Goal: Task Accomplishment & Management: Manage account settings

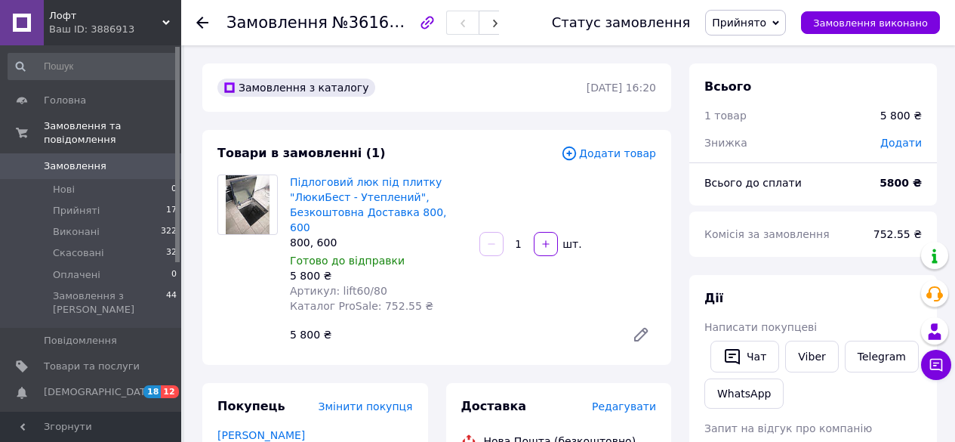
scroll to position [151, 0]
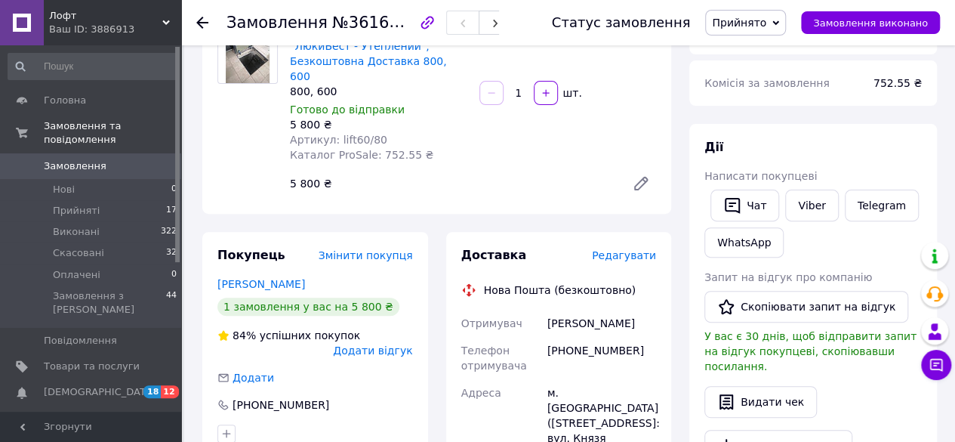
click at [197, 20] on icon at bounding box center [202, 23] width 12 height 12
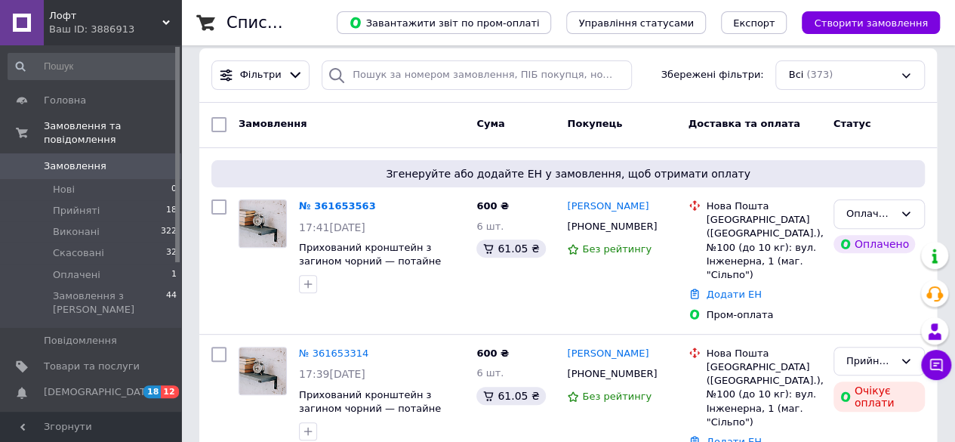
scroll to position [151, 0]
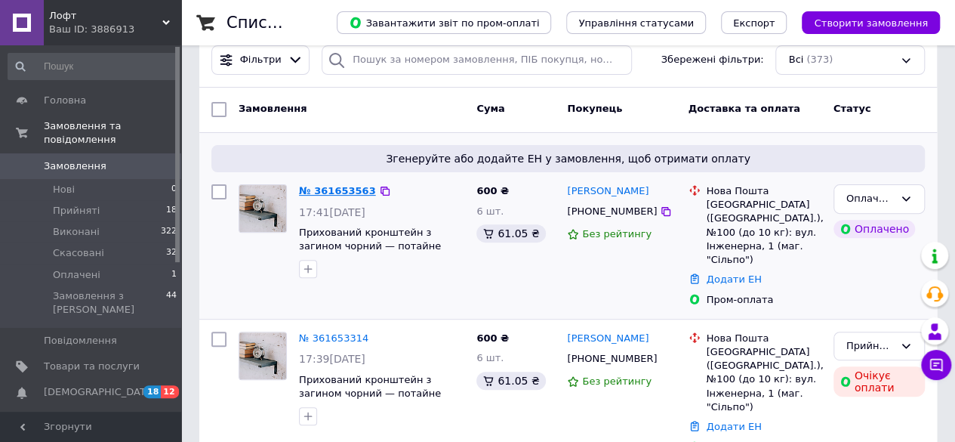
click at [332, 190] on link "№ 361653563" at bounding box center [337, 190] width 77 height 11
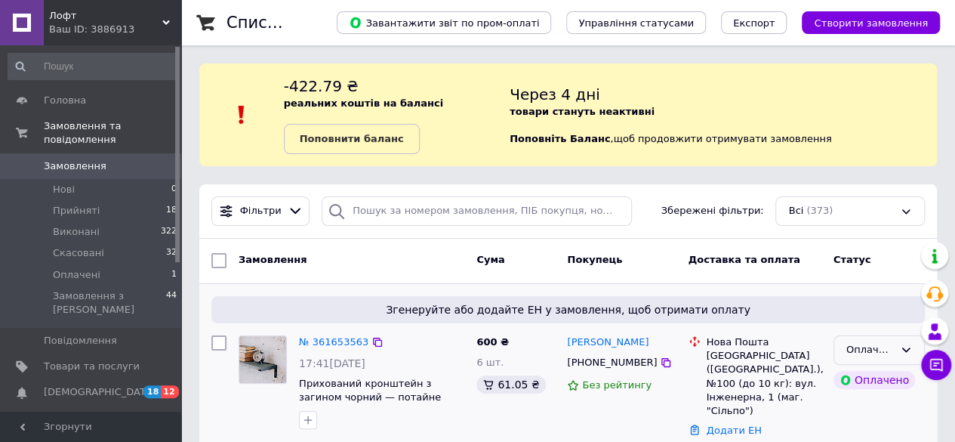
click at [859, 348] on div "Оплачено" at bounding box center [871, 350] width 48 height 16
click at [858, 381] on li "Прийнято" at bounding box center [880, 382] width 90 height 28
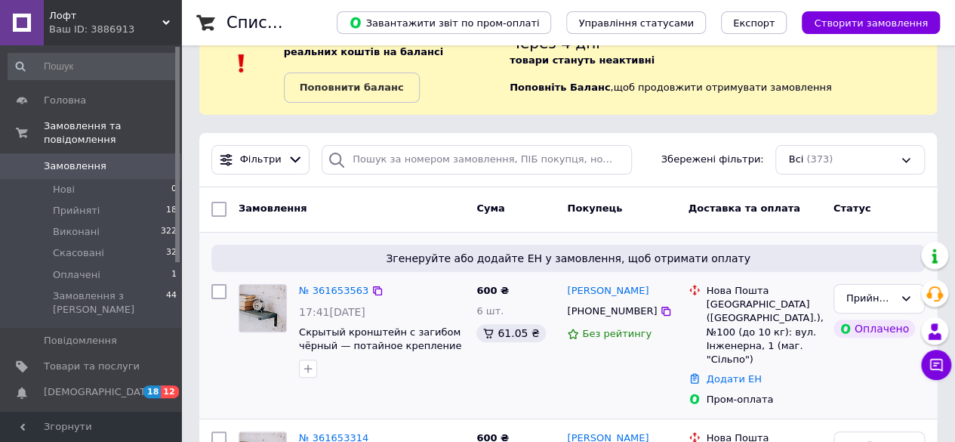
scroll to position [76, 0]
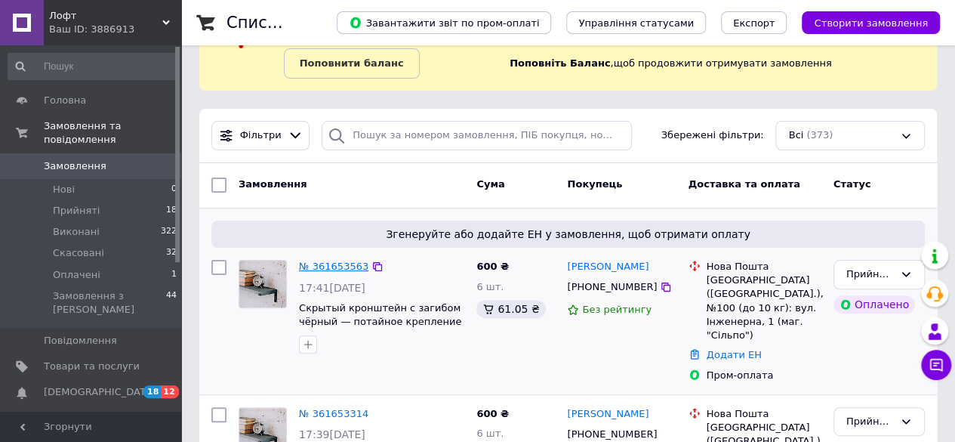
click at [332, 265] on link "№ 361653563" at bounding box center [333, 266] width 69 height 11
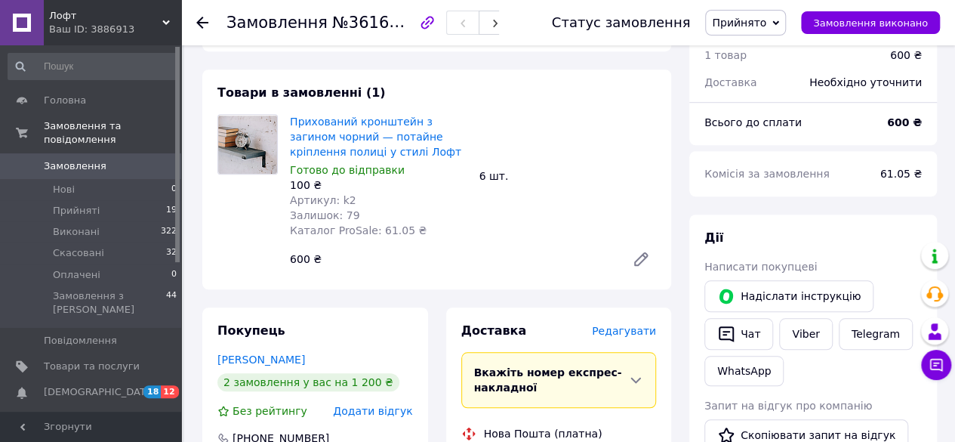
scroll to position [529, 0]
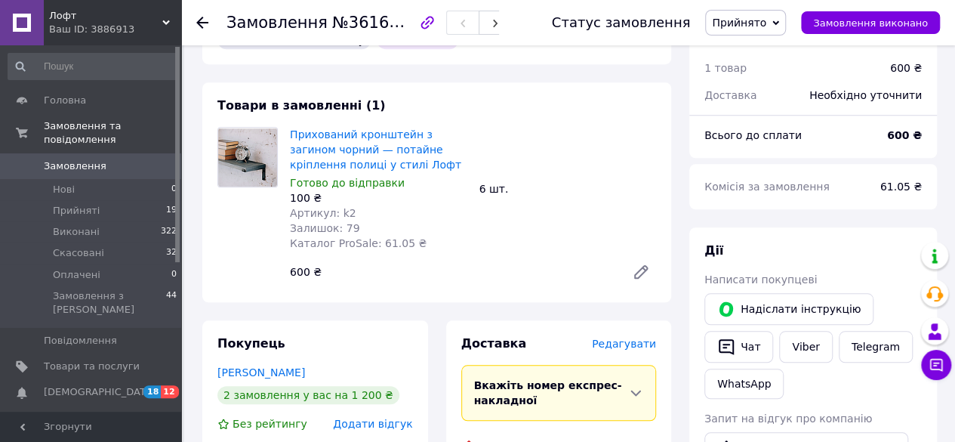
click at [252, 128] on img at bounding box center [247, 157] width 59 height 58
click at [347, 128] on link "Прихований кронштейн з загином чорний — потайне кріплення полиці у стилі Лофт" at bounding box center [375, 149] width 171 height 42
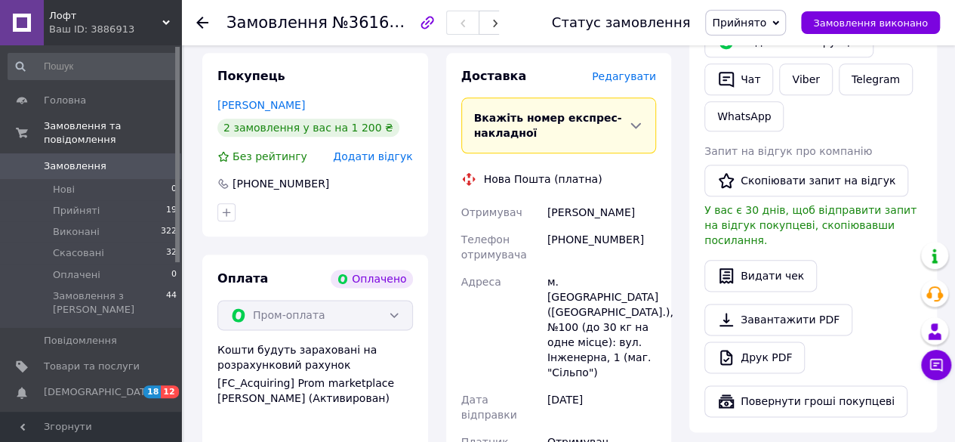
scroll to position [831, 0]
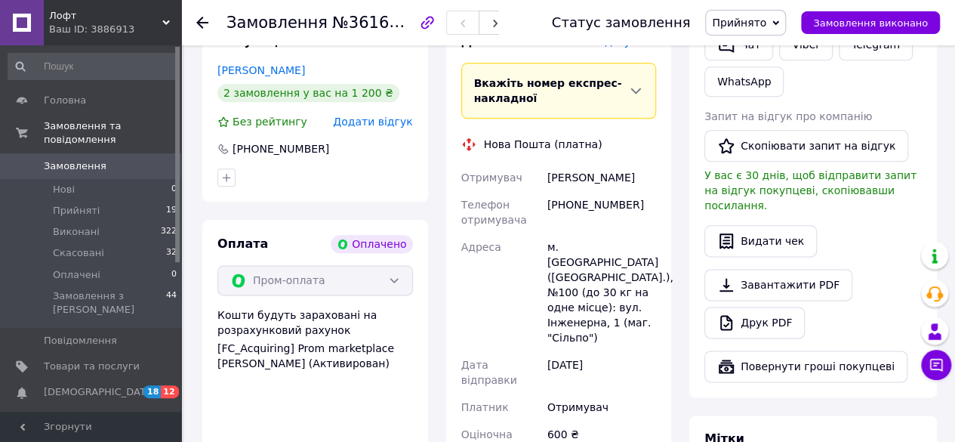
drag, startPoint x: 656, startPoint y: 147, endPoint x: 530, endPoint y: 146, distance: 125.4
click at [530, 164] on div "Отримувач [PERSON_NAME] Телефон отримувача [PHONE_NUMBER] Адреса [PERSON_NAME].…" at bounding box center [559, 313] width 202 height 299
copy div "Отримувач [PERSON_NAME]"
drag, startPoint x: 632, startPoint y: 172, endPoint x: 549, endPoint y: 173, distance: 83.1
click at [549, 191] on div "[PHONE_NUMBER]" at bounding box center [602, 212] width 115 height 42
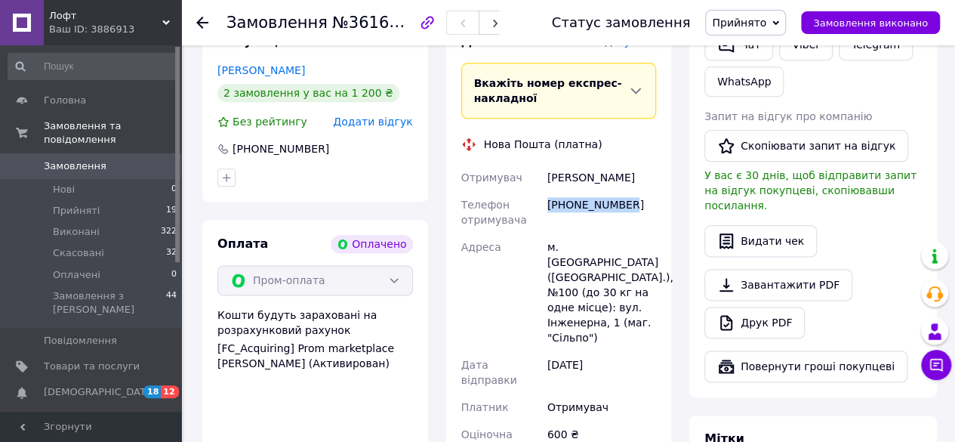
copy div "[PHONE_NUMBER]"
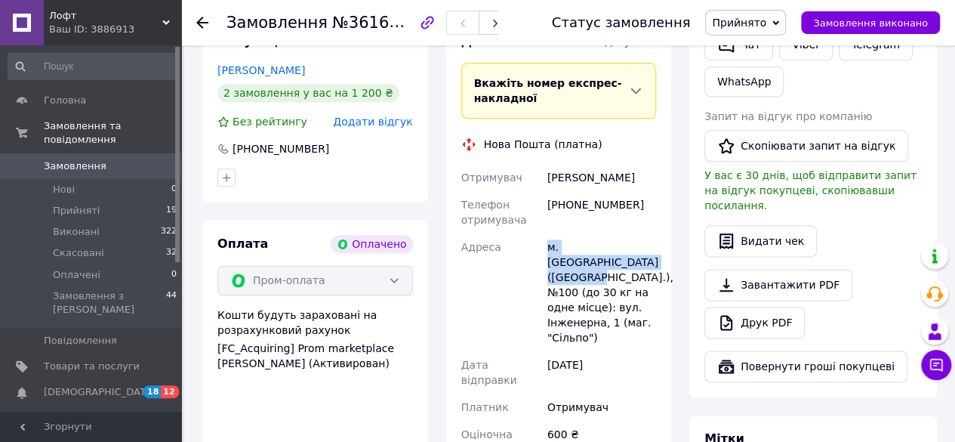
drag, startPoint x: 607, startPoint y: 230, endPoint x: 544, endPoint y: 214, distance: 65.6
click at [545, 233] on div "м. [GEOGRAPHIC_DATA] ([GEOGRAPHIC_DATA].), №100 (до 30 кг на одне місце): вул. …" at bounding box center [602, 292] width 115 height 118
copy div "м. [GEOGRAPHIC_DATA] ([GEOGRAPHIC_DATA].), №100"
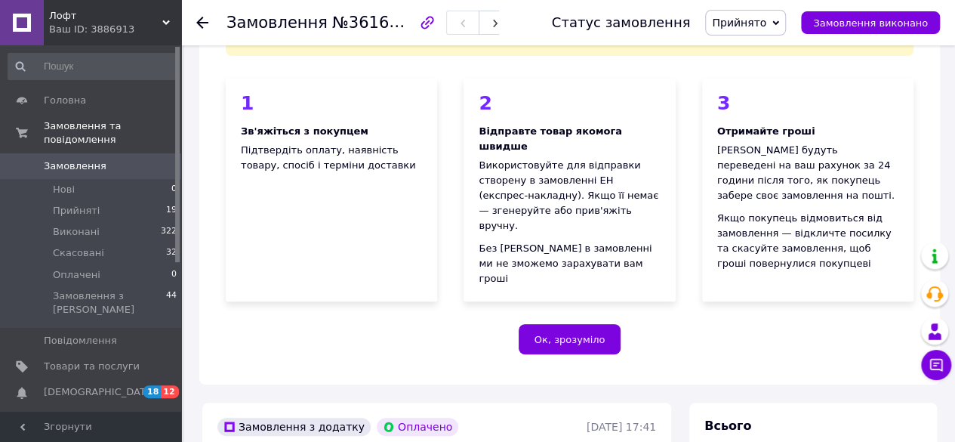
scroll to position [0, 0]
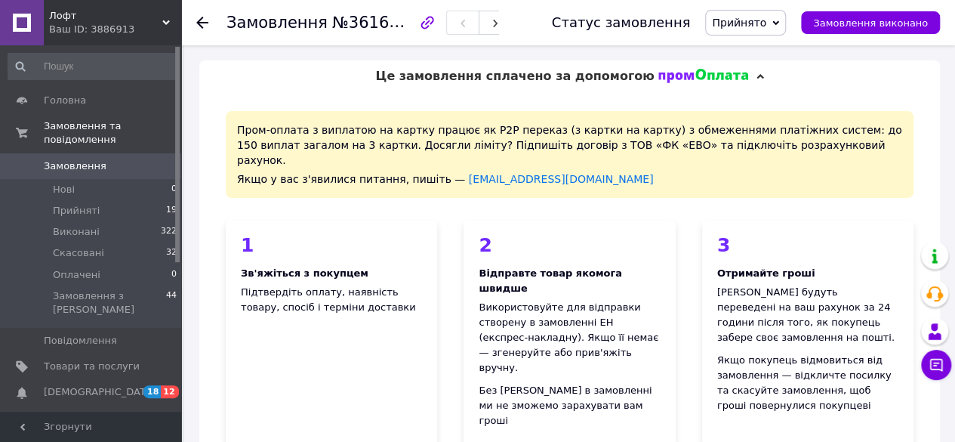
click at [199, 20] on use at bounding box center [202, 23] width 12 height 12
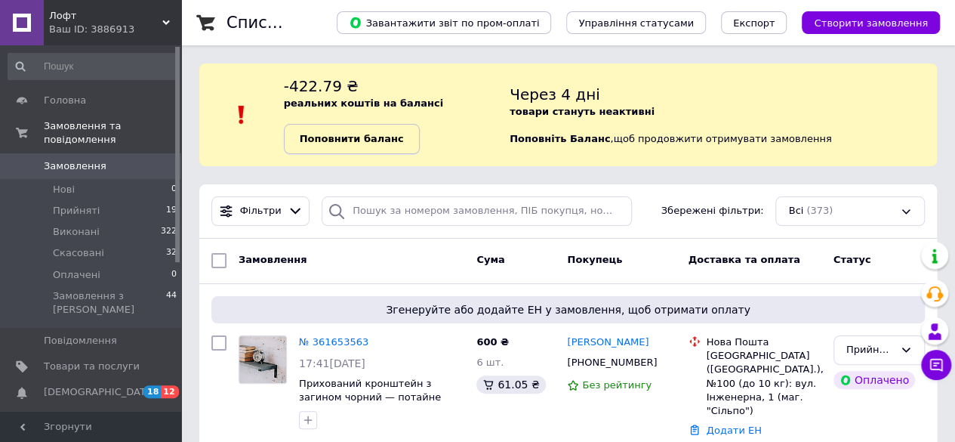
click at [366, 140] on b "Поповнити баланс" at bounding box center [352, 138] width 104 height 11
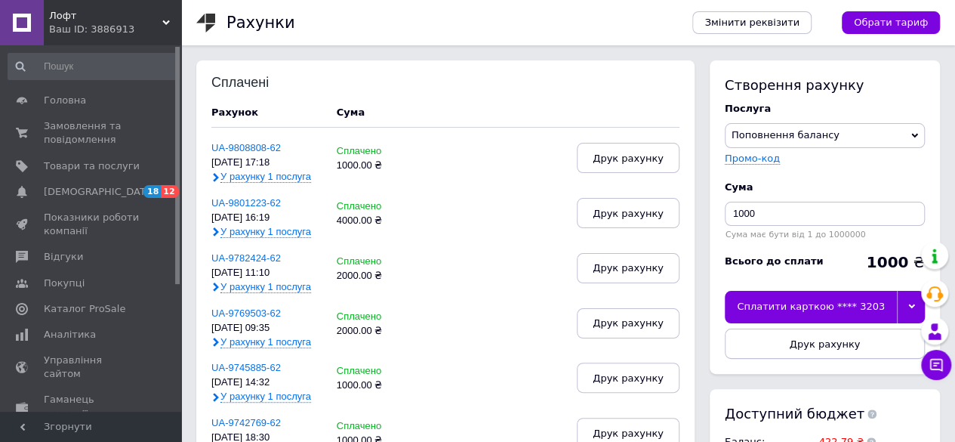
click at [905, 307] on div at bounding box center [911, 307] width 28 height 32
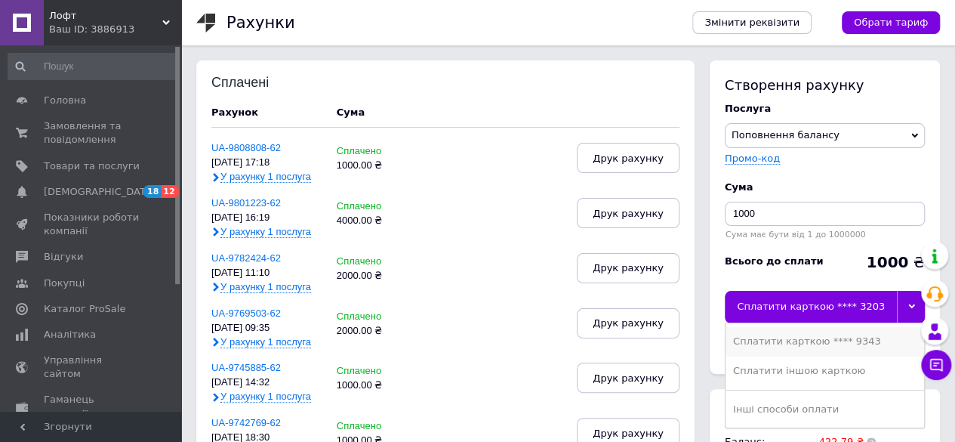
click at [822, 335] on div "Сплатити карткою **** 9343" at bounding box center [825, 342] width 184 height 14
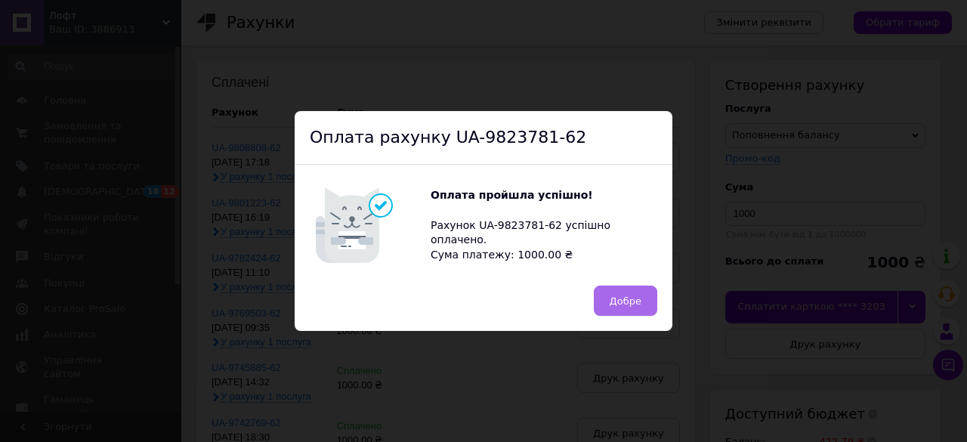
click at [637, 298] on span "Добре" at bounding box center [625, 300] width 32 height 11
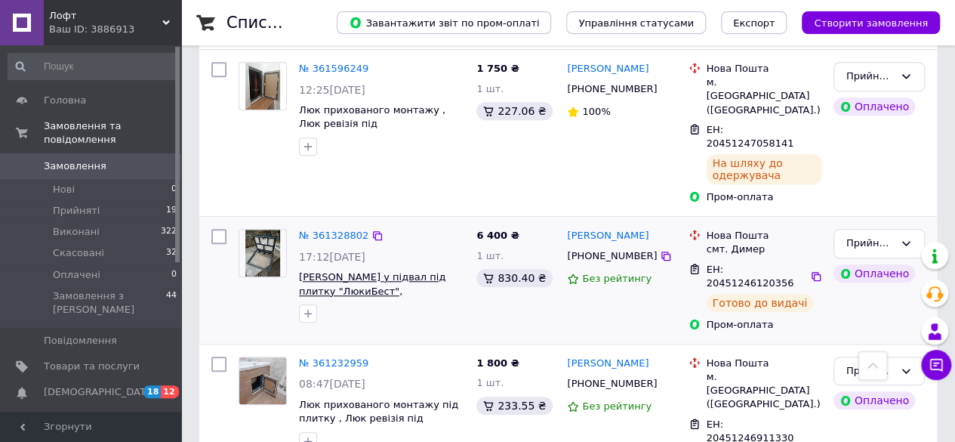
scroll to position [604, 0]
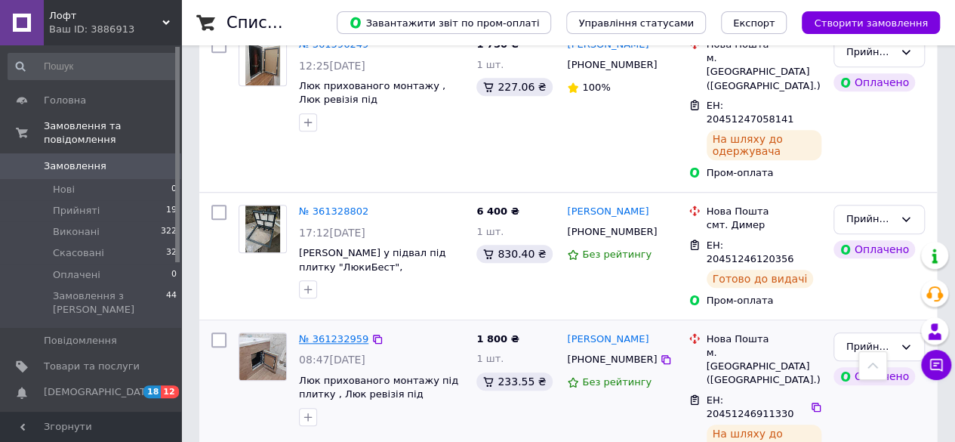
click at [337, 333] on link "№ 361232959" at bounding box center [333, 338] width 69 height 11
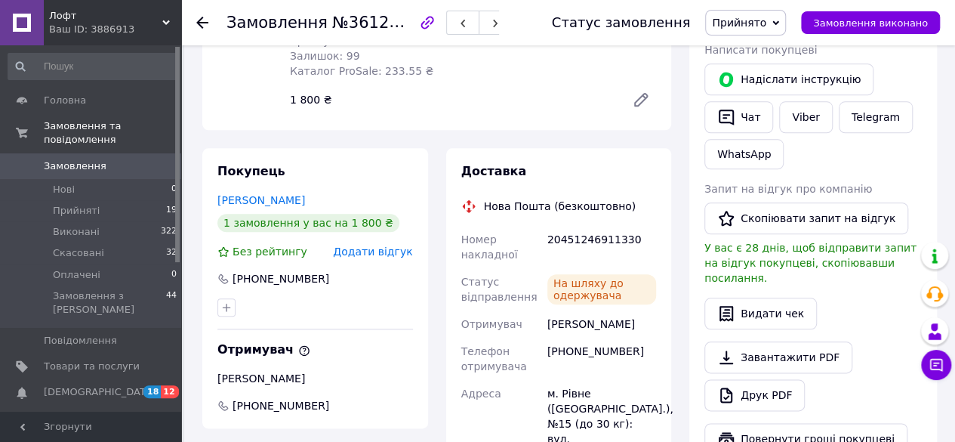
scroll to position [755, 0]
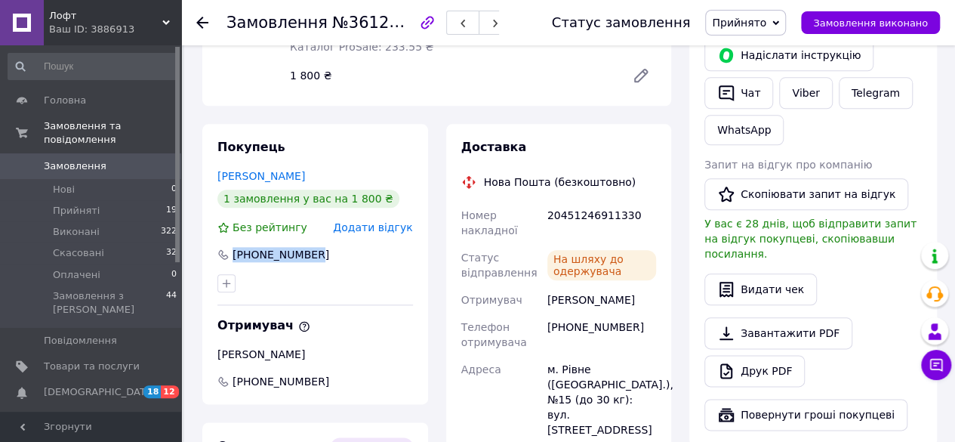
drag, startPoint x: 314, startPoint y: 209, endPoint x: 233, endPoint y: 207, distance: 80.8
click at [233, 247] on div "[PHONE_NUMBER]" at bounding box center [315, 254] width 199 height 15
copy div "[PHONE_NUMBER]"
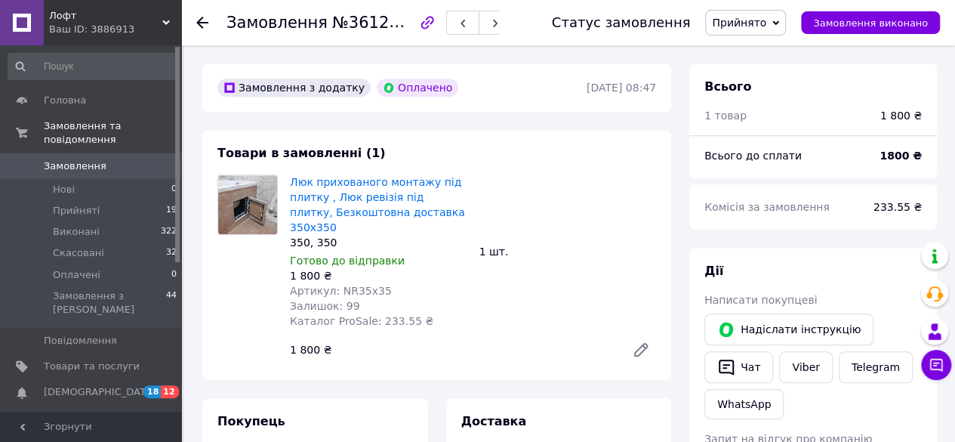
scroll to position [453, 0]
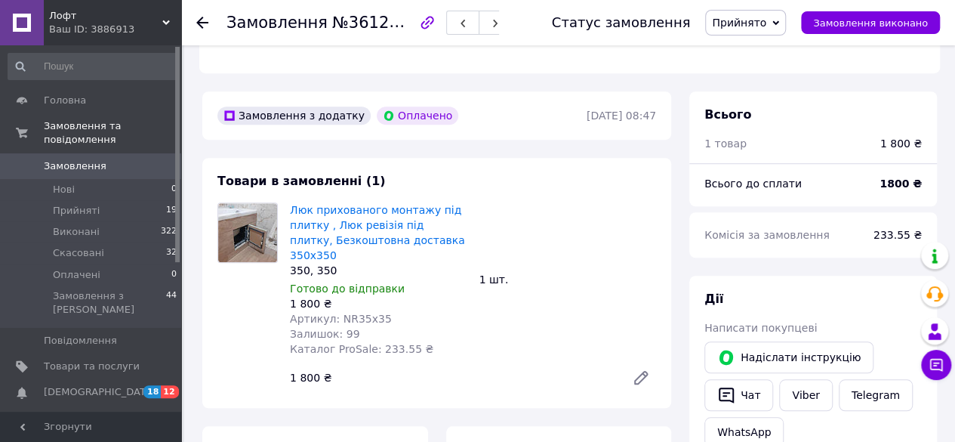
click at [194, 19] on div "Замовлення №361232959 Статус замовлення Прийнято Виконано Скасовано Оплачено За…" at bounding box center [568, 22] width 774 height 45
click at [209, 19] on div at bounding box center [211, 22] width 30 height 45
click at [202, 20] on icon at bounding box center [202, 23] width 12 height 12
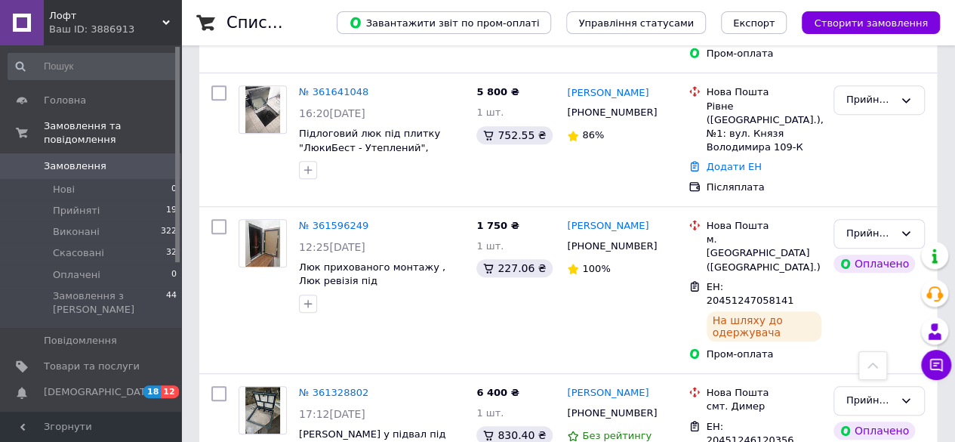
scroll to position [453, 0]
